Goal: Transaction & Acquisition: Obtain resource

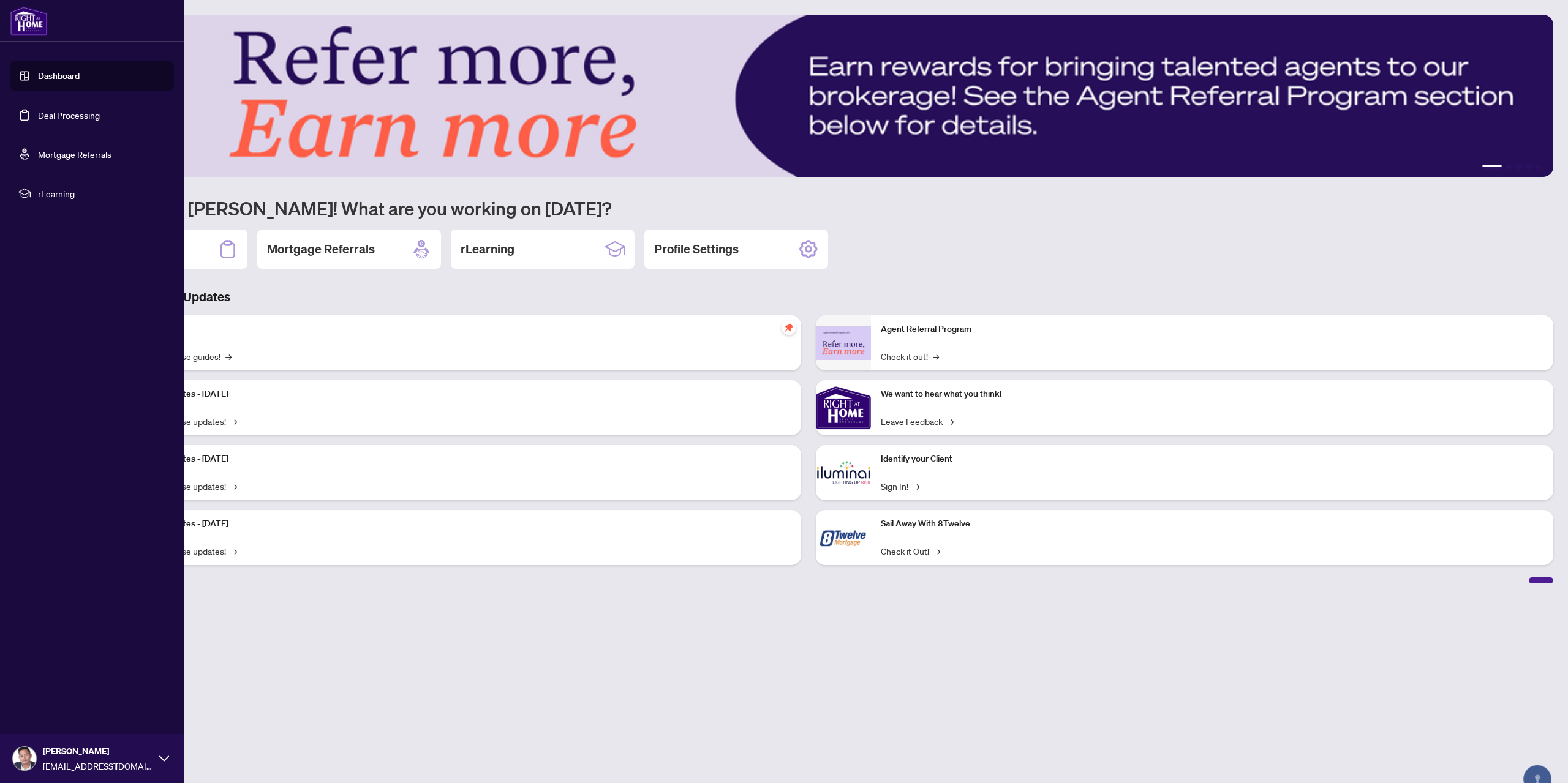
click at [44, 117] on link "Deal Processing" at bounding box center [69, 115] width 62 height 11
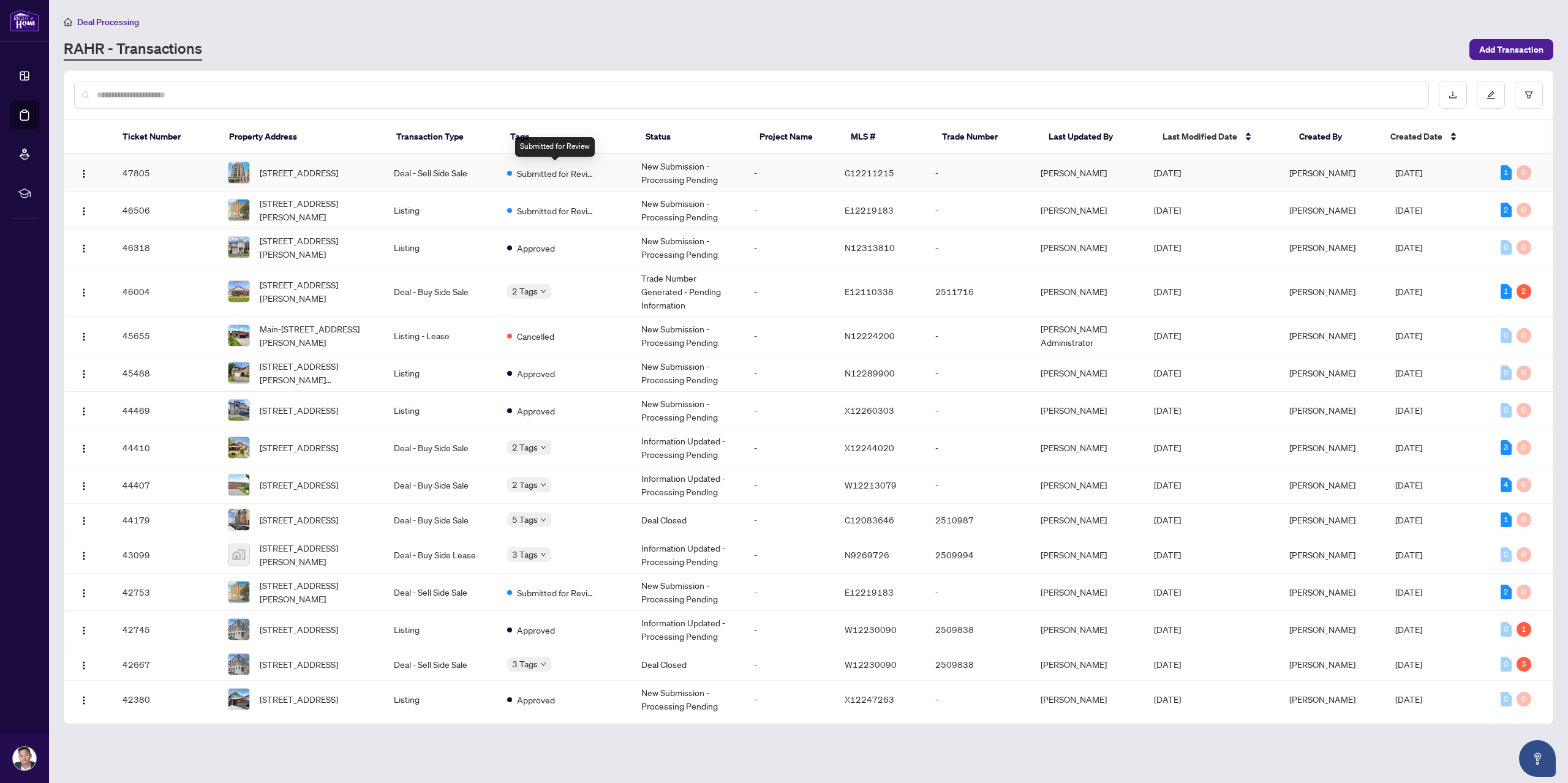
click at [572, 178] on span "Submitted for Review" at bounding box center [557, 173] width 80 height 14
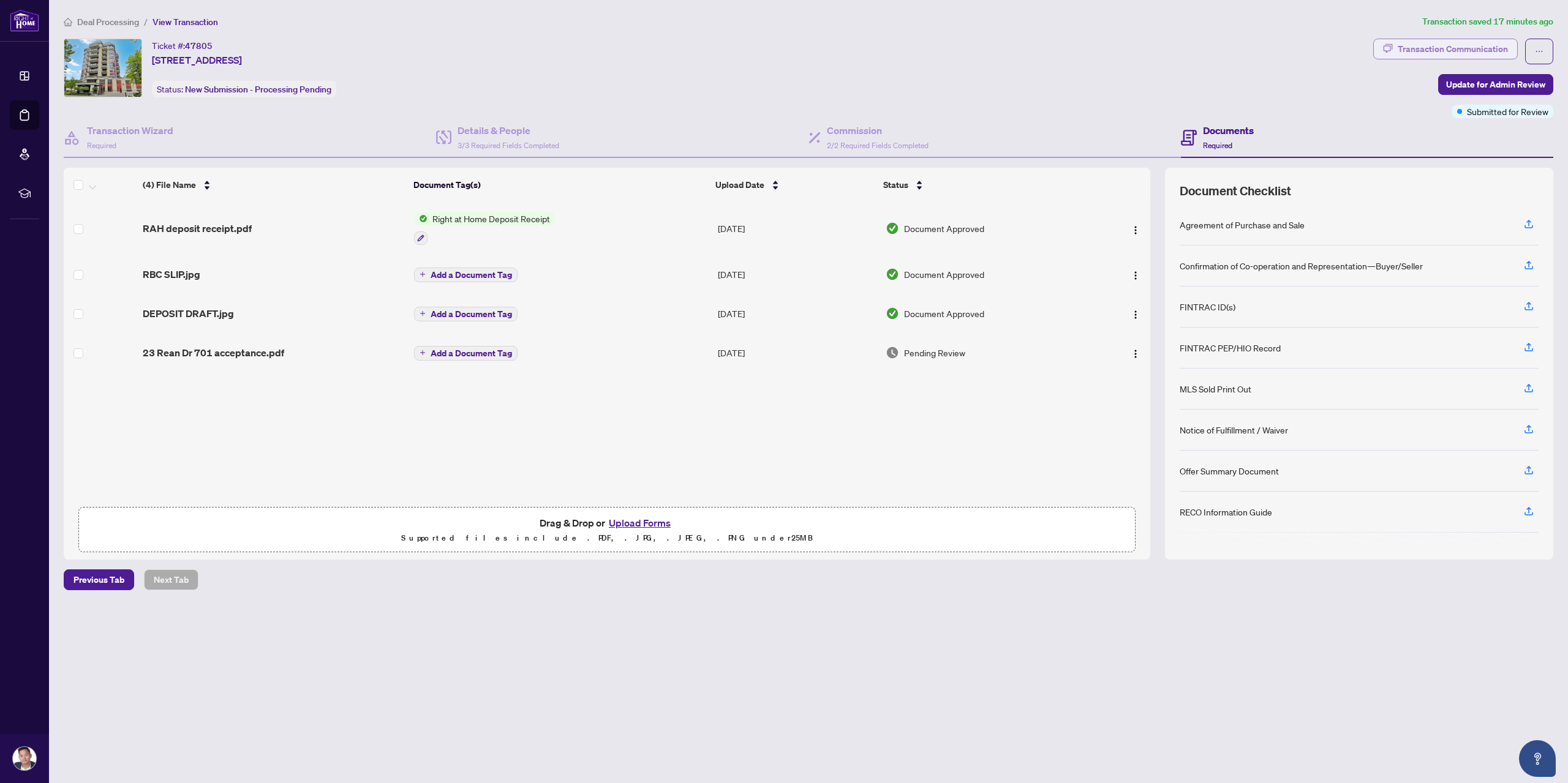
click at [1401, 49] on div "Transaction Communication" at bounding box center [1452, 49] width 110 height 20
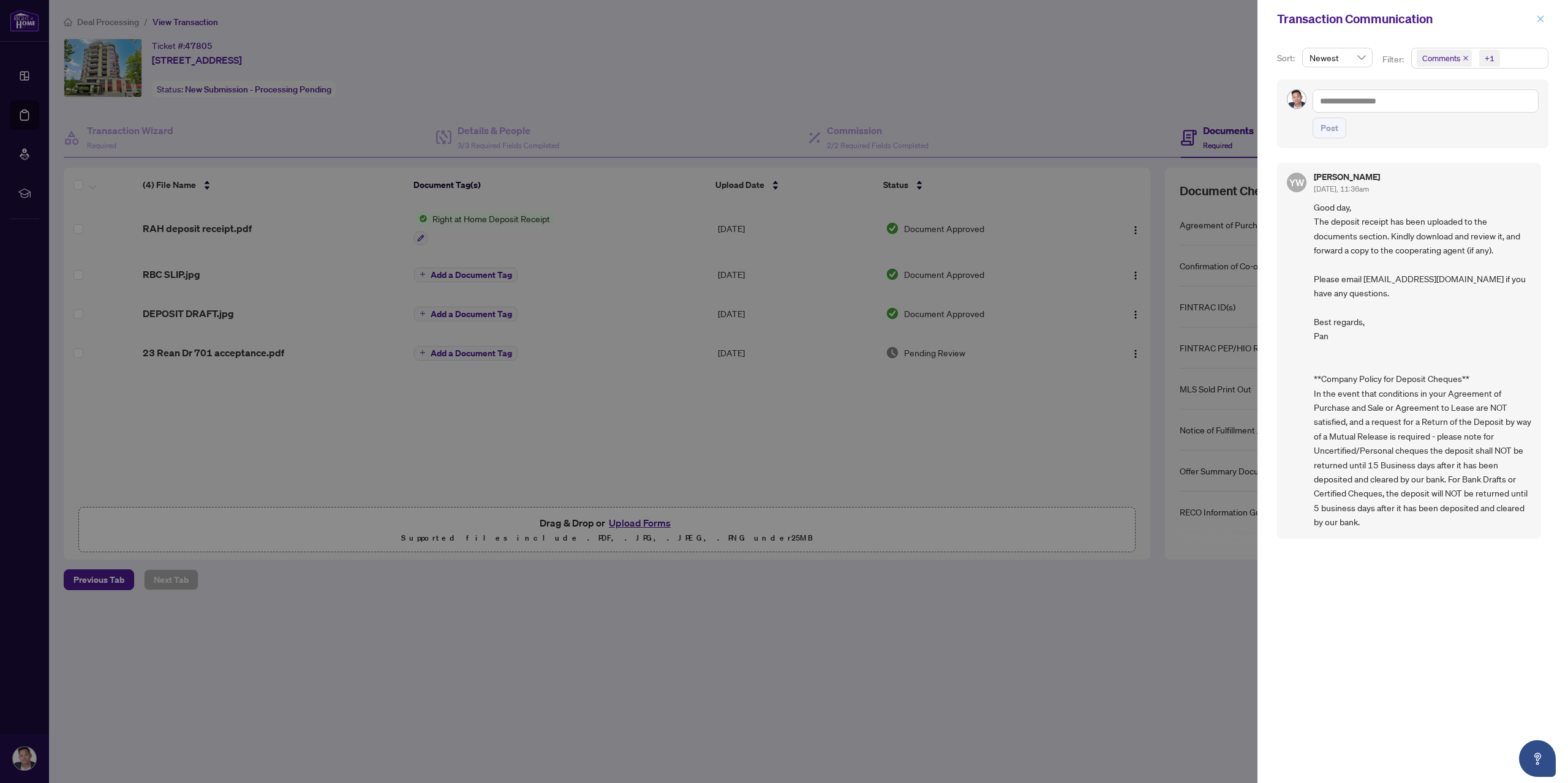
click at [1547, 18] on button "button" at bounding box center [1540, 19] width 16 height 15
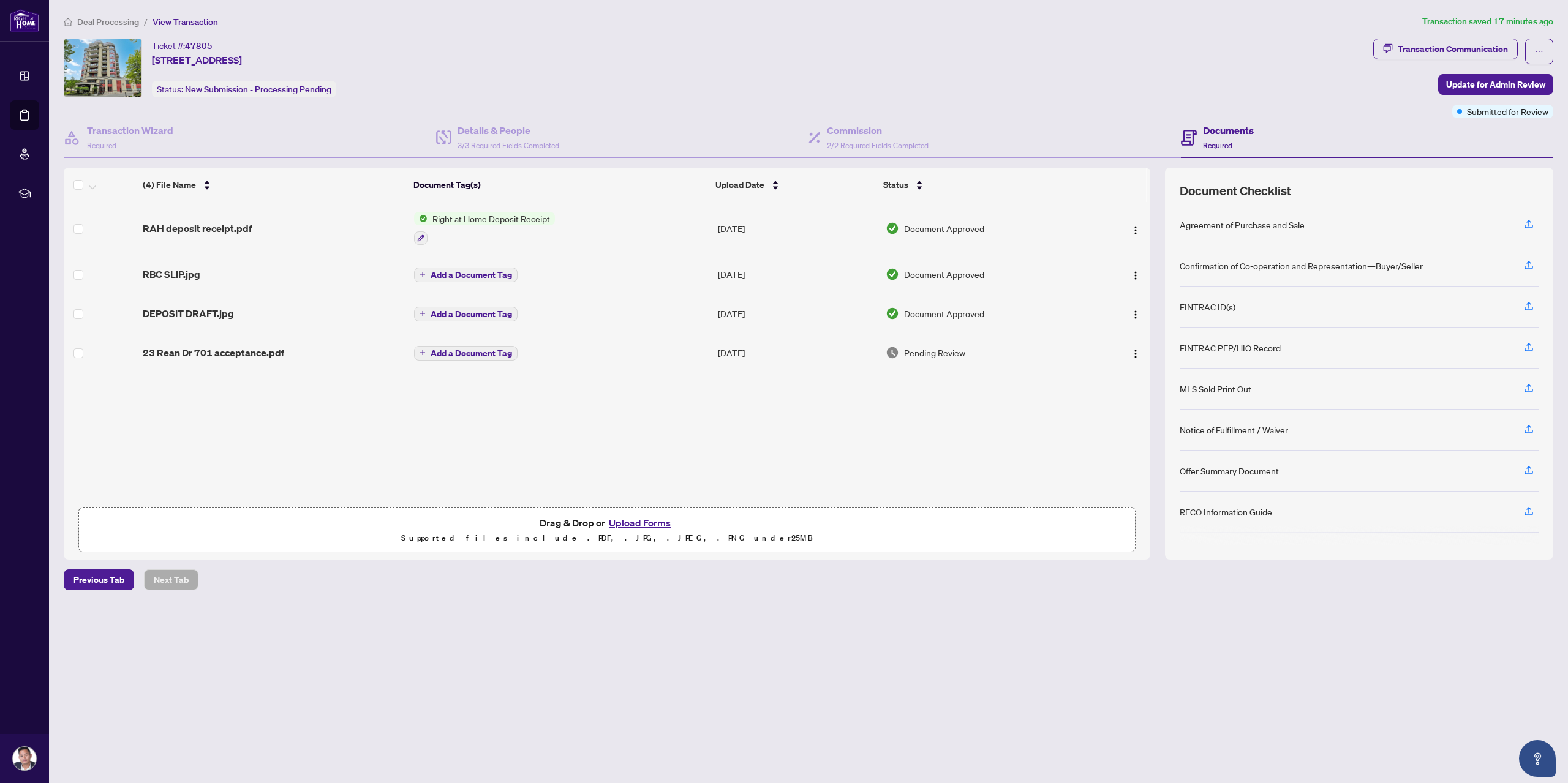
click at [230, 232] on span "RAH deposit receipt.pdf" at bounding box center [197, 229] width 109 height 15
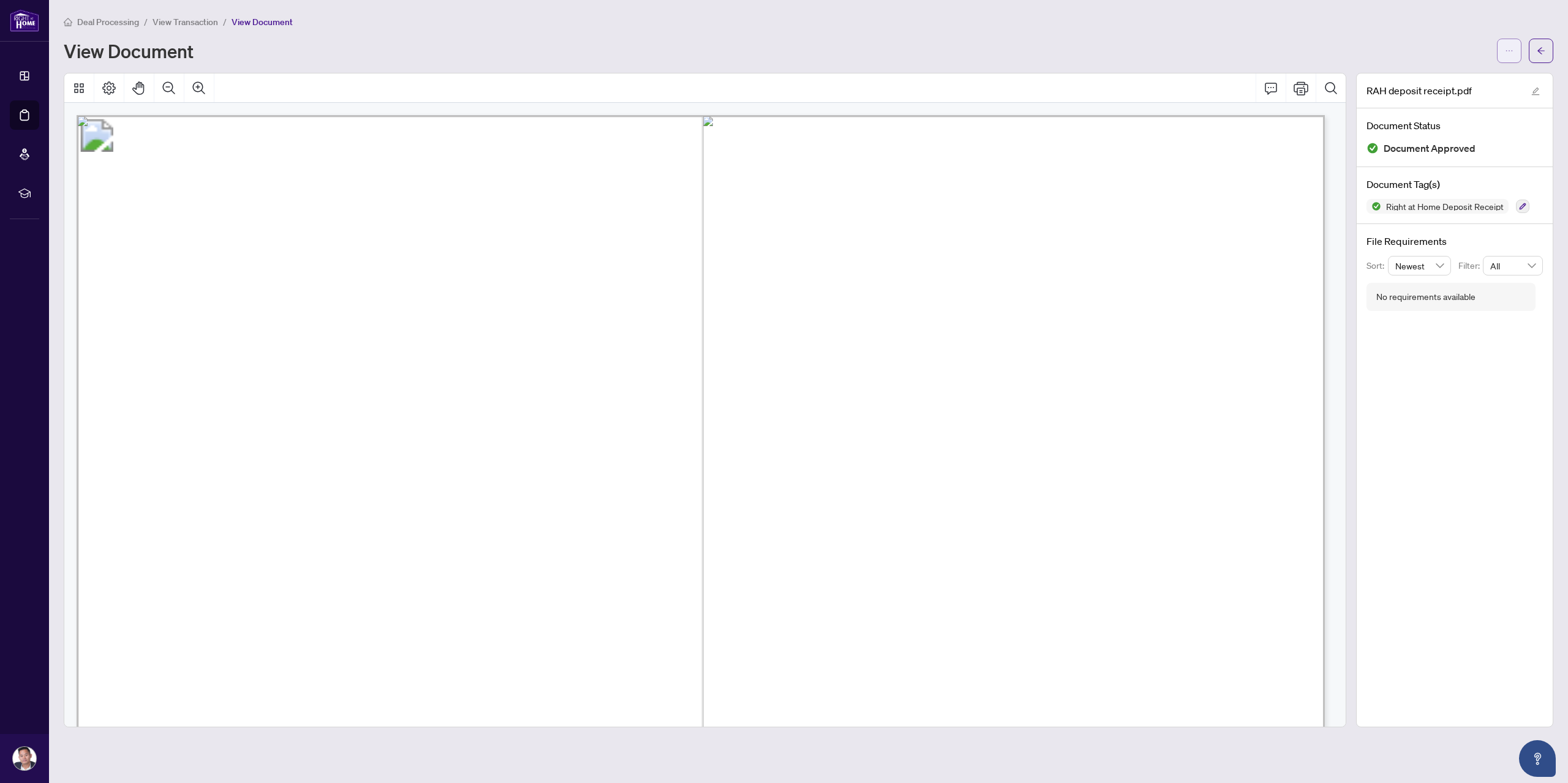
click at [1509, 53] on icon "ellipsis" at bounding box center [1509, 51] width 9 height 9
click at [1475, 76] on span "Download" at bounding box center [1464, 77] width 93 height 14
